Goal: Task Accomplishment & Management: Complete application form

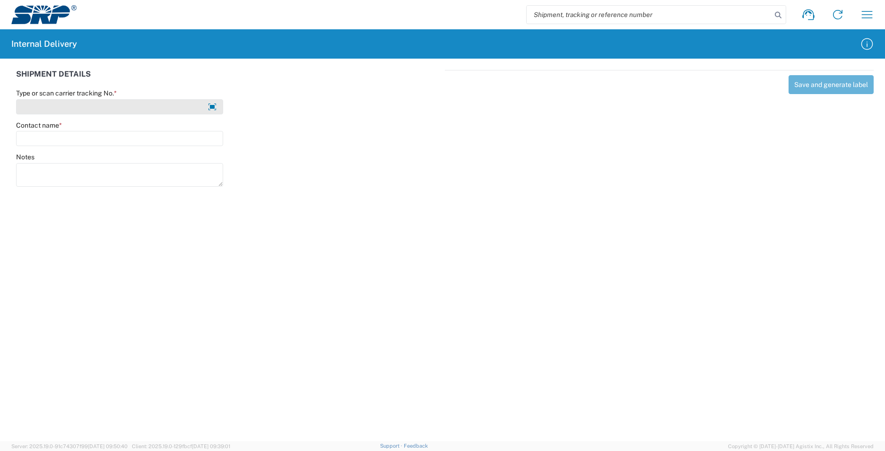
click at [45, 107] on input "Type or scan carrier tracking No. *" at bounding box center [119, 106] width 207 height 15
drag, startPoint x: 58, startPoint y: 106, endPoint x: 75, endPoint y: 104, distance: 17.1
click at [59, 106] on input "ClaimsLegal09-16-25" at bounding box center [119, 106] width 207 height 15
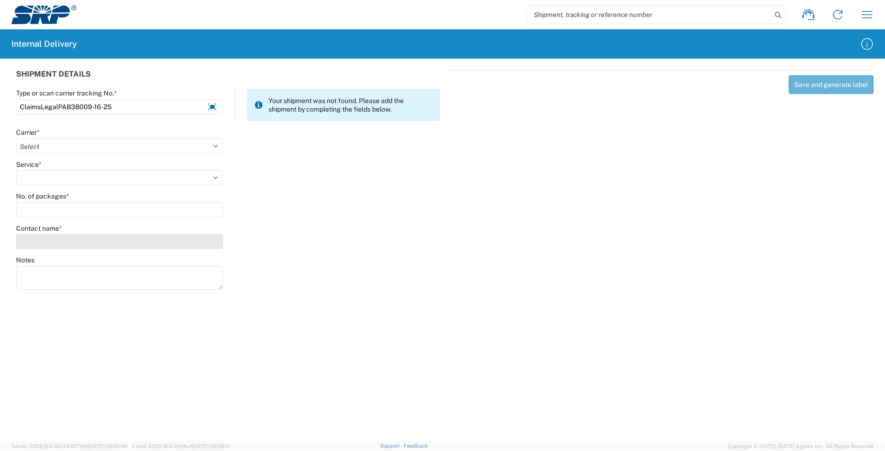
type input "ClaimsLegalPAB38009-16-25"
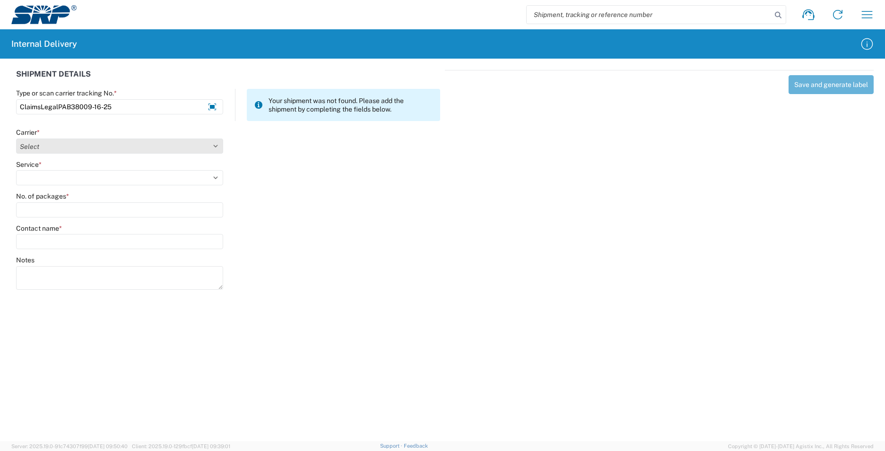
click at [39, 145] on select "Select AcctPay Amazon Logistics ATI Trucking BC Dimerco Logistics Empire Southw…" at bounding box center [119, 146] width 207 height 15
select select "22933"
click at [16, 139] on select "Select AcctPay Amazon Logistics ATI Trucking BC Dimerco Logistics Empire Southw…" at bounding box center [119, 146] width 207 height 15
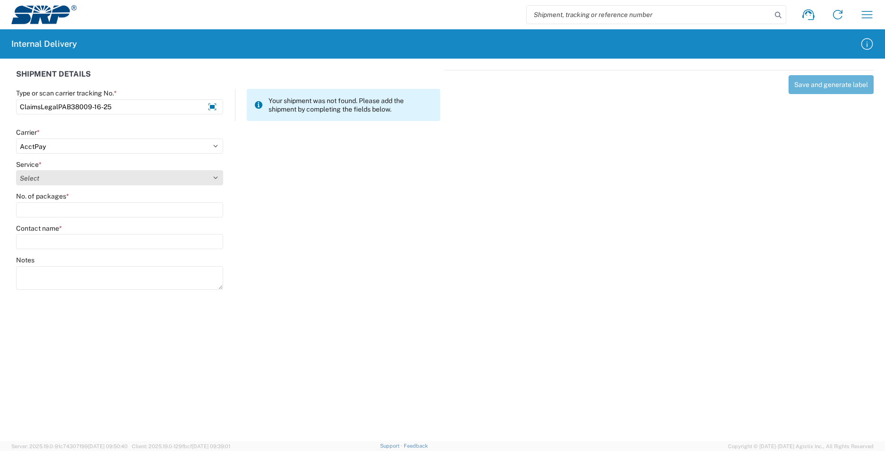
click at [49, 174] on select "Select Ground Inter-Office" at bounding box center [119, 177] width 207 height 15
select select "42403"
click at [16, 170] on select "Select Ground Inter-Office" at bounding box center [119, 177] width 207 height 15
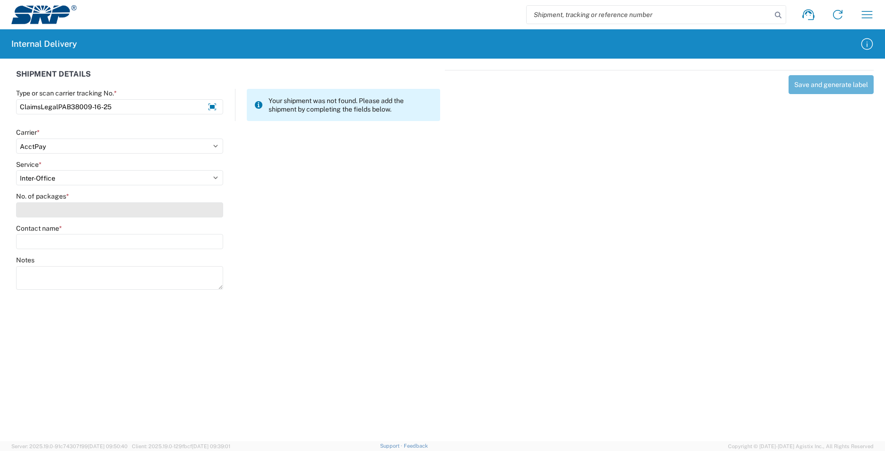
click at [50, 208] on input "No. of packages *" at bounding box center [119, 209] width 207 height 15
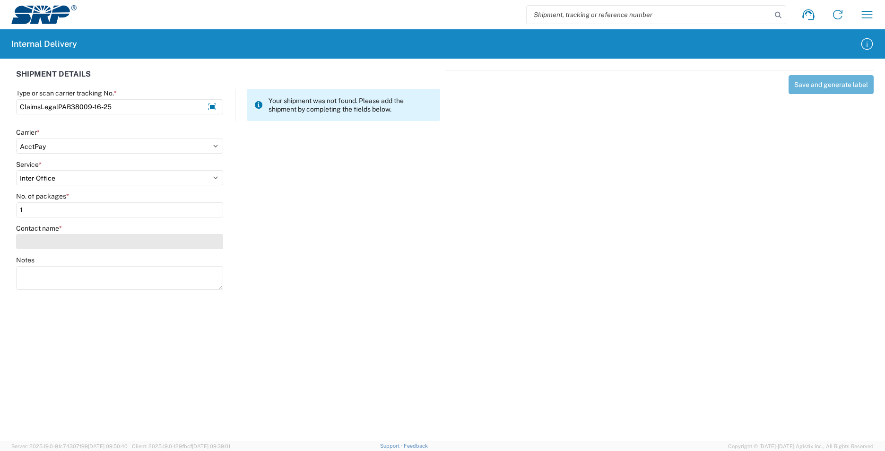
type input "1"
click at [45, 244] on input "Contact name *" at bounding box center [119, 241] width 207 height 15
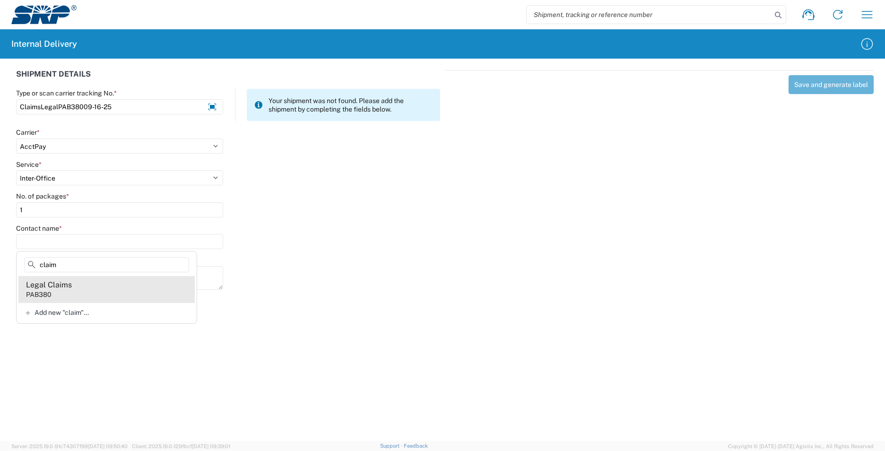
type input "claim"
click at [90, 292] on agx-address-suggestion-item "Legal Claims PAB380" at bounding box center [106, 289] width 176 height 26
type input "Legal Claims"
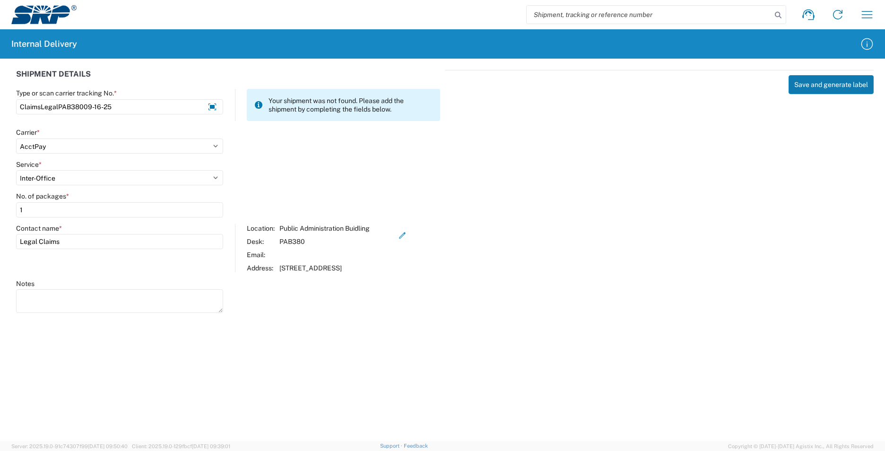
click at [829, 86] on button "Save and generate label" at bounding box center [831, 84] width 85 height 19
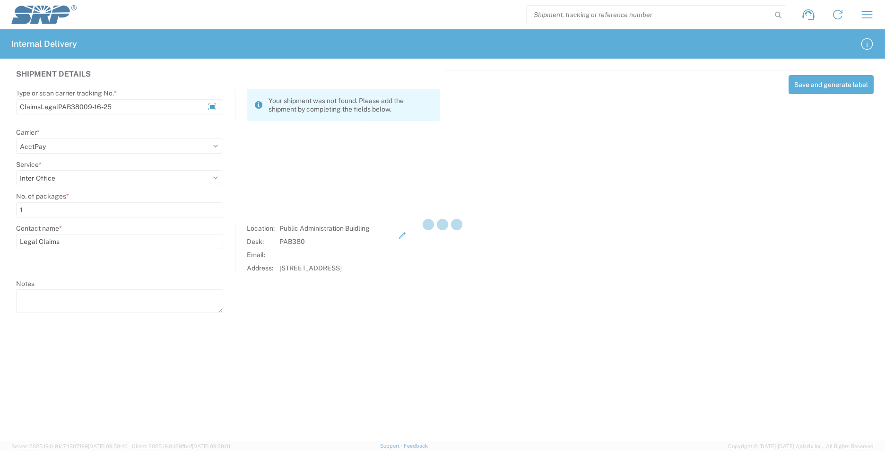
select select
